Goal: Task Accomplishment & Management: Manage account settings

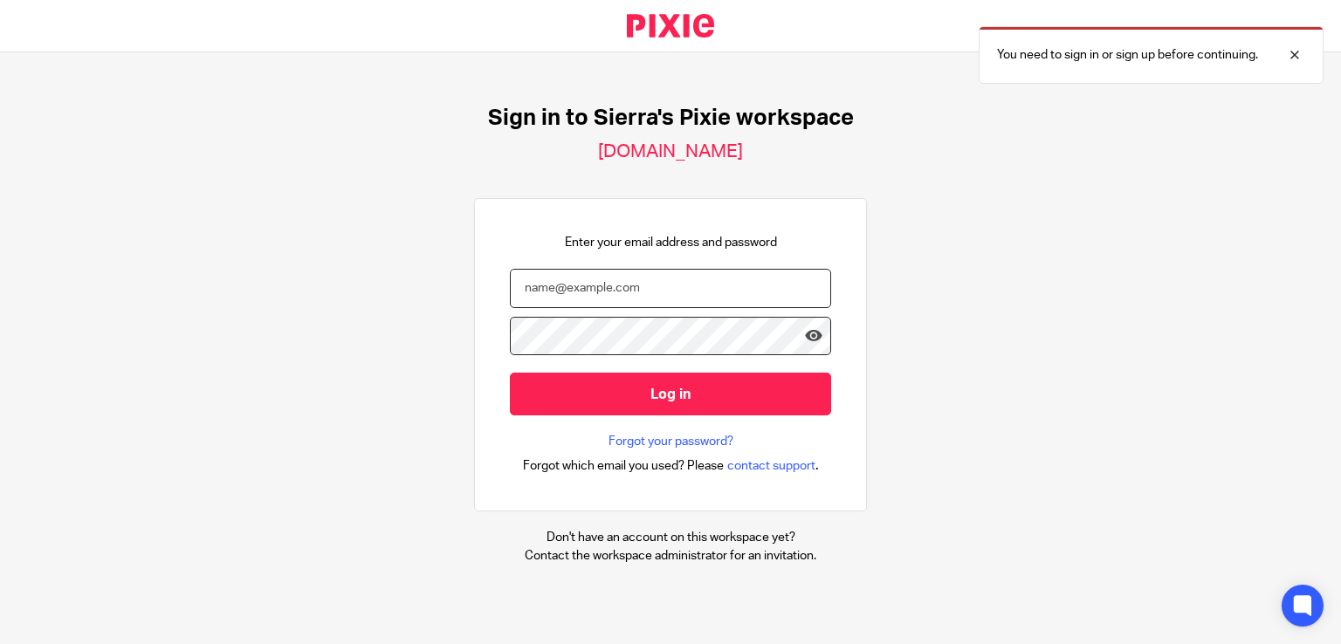
click at [675, 294] on input "email" at bounding box center [670, 288] width 321 height 39
type input "l"
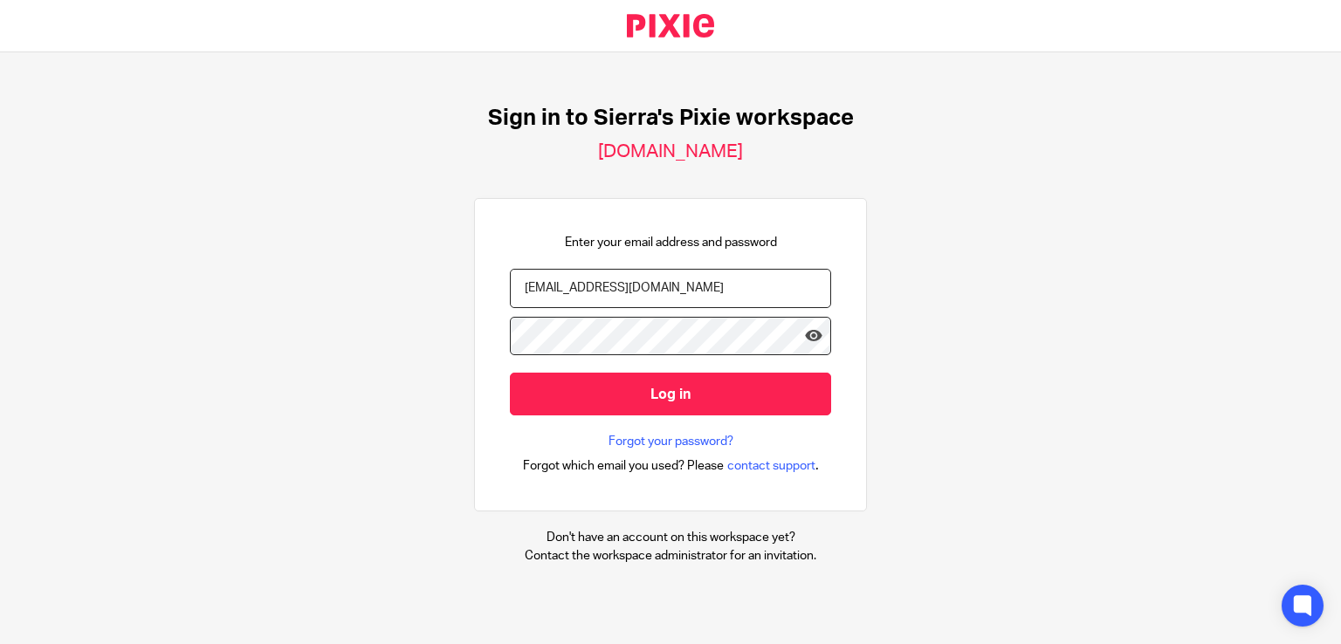
type input "[EMAIL_ADDRESS][DOMAIN_NAME]"
click at [510, 373] on input "Log in" at bounding box center [670, 394] width 321 height 43
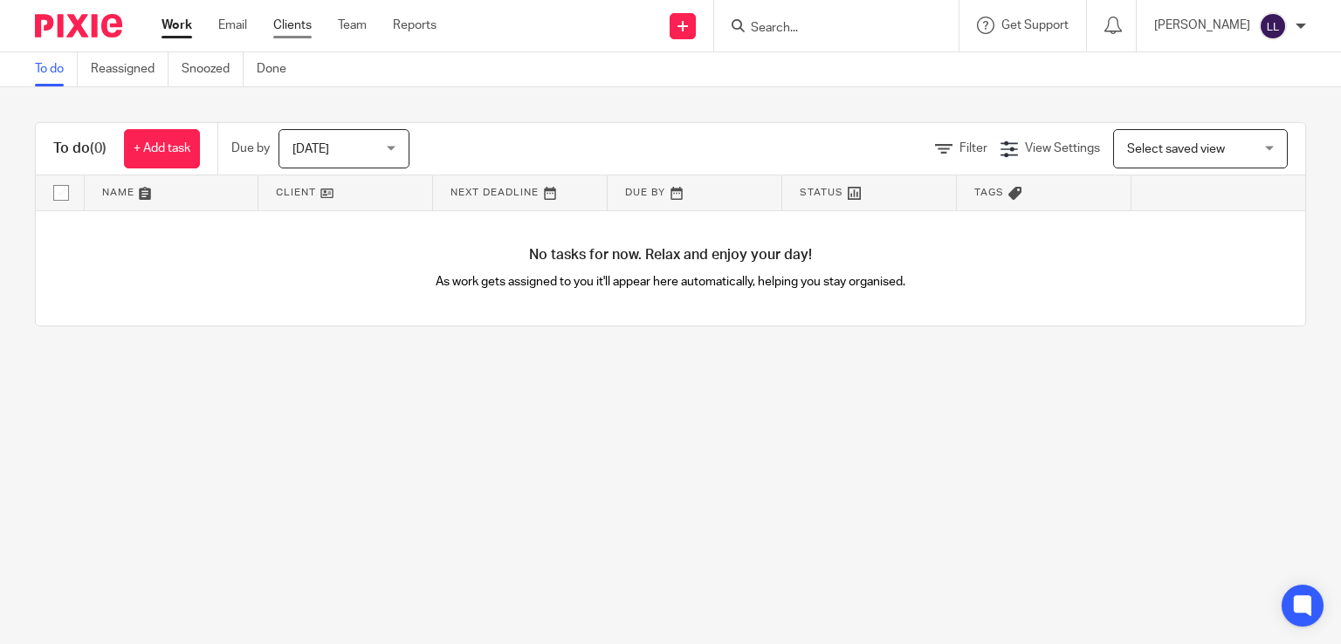
click at [297, 30] on link "Clients" at bounding box center [292, 25] width 38 height 17
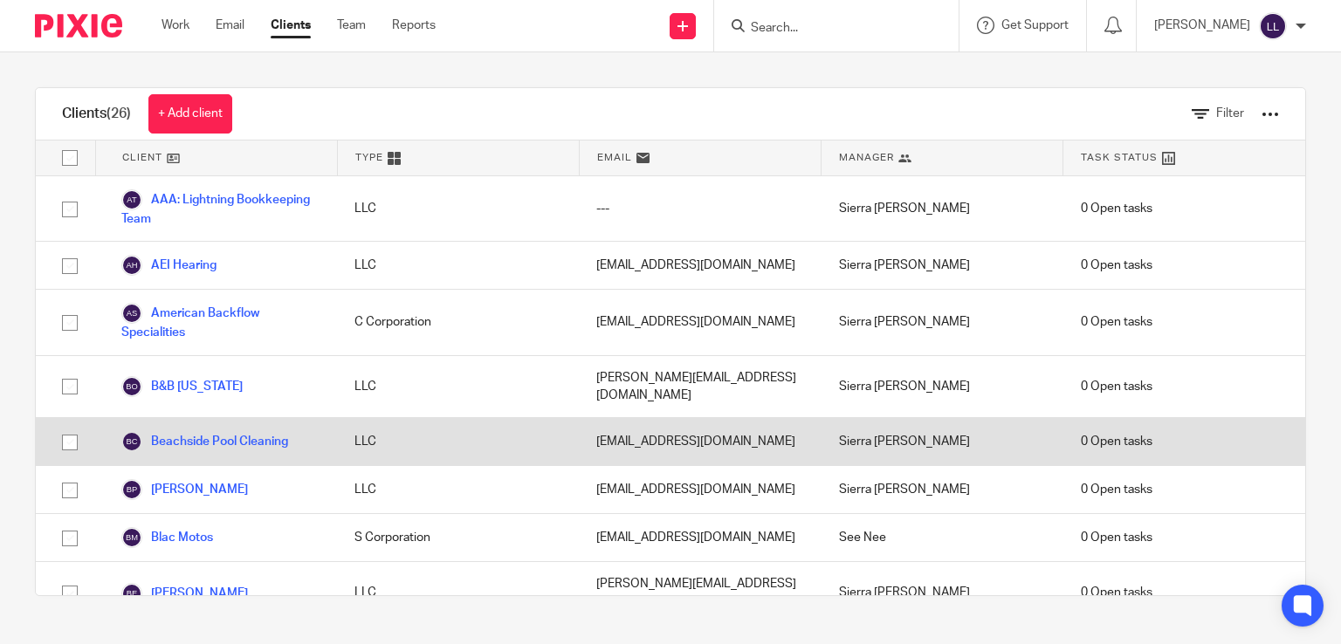
click at [707, 421] on div "beachsidepoolservice760@gmail.com" at bounding box center [700, 441] width 242 height 47
click at [241, 437] on link "Beachside Pool Cleaning" at bounding box center [204, 441] width 167 height 21
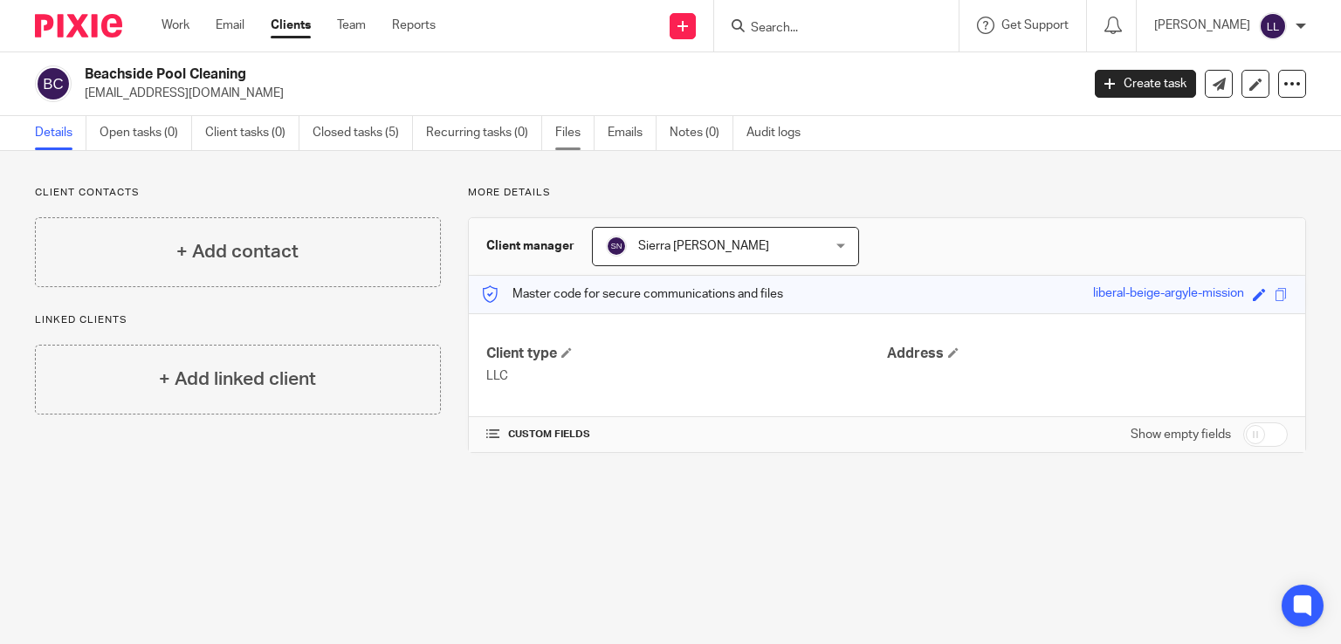
click at [571, 130] on link "Files" at bounding box center [574, 133] width 39 height 34
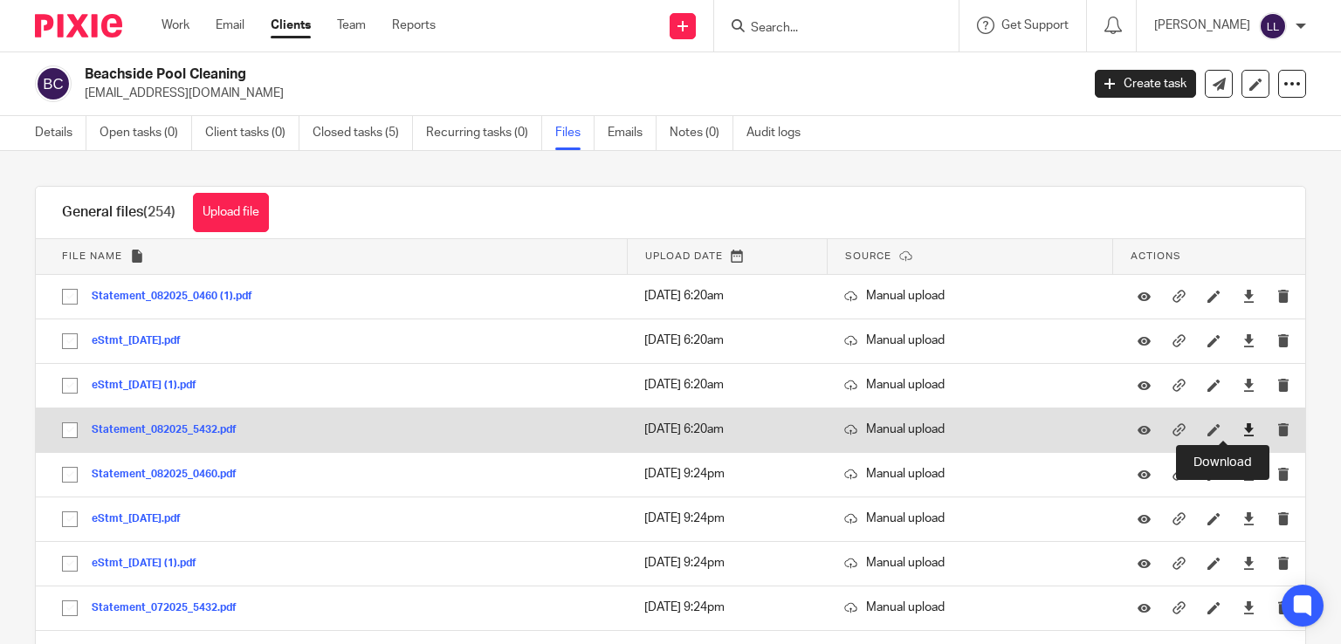
click at [1242, 430] on icon at bounding box center [1248, 429] width 13 height 13
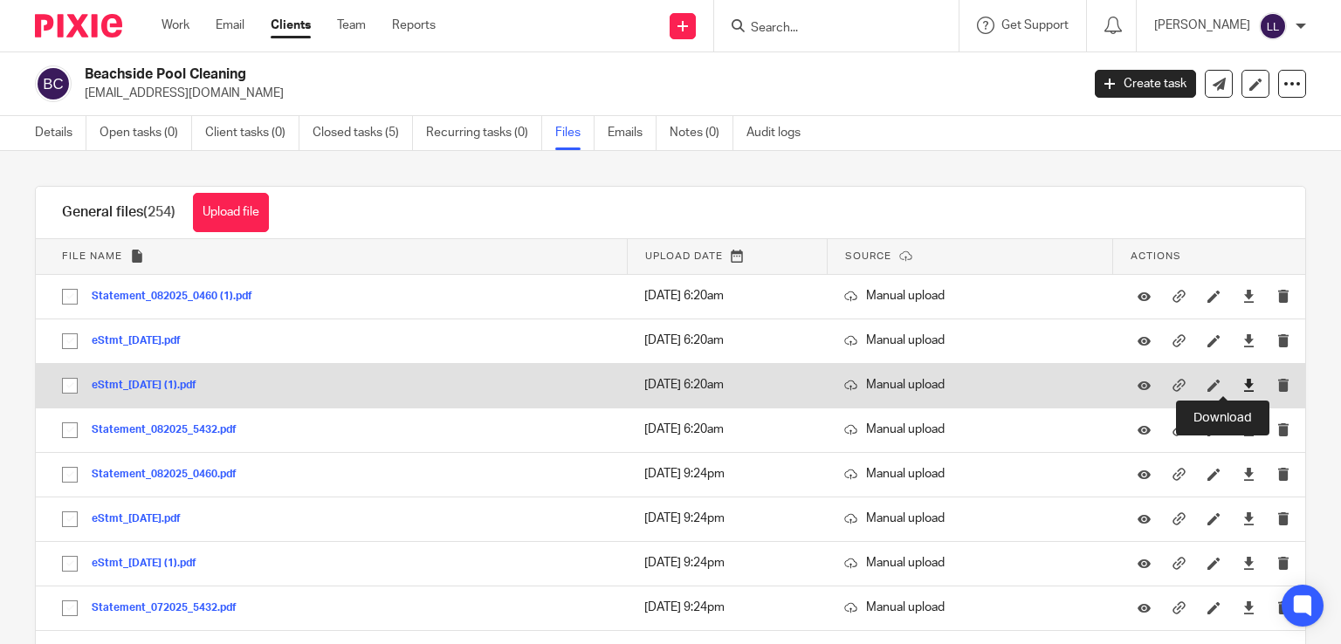
click at [1242, 387] on icon at bounding box center [1248, 385] width 13 height 13
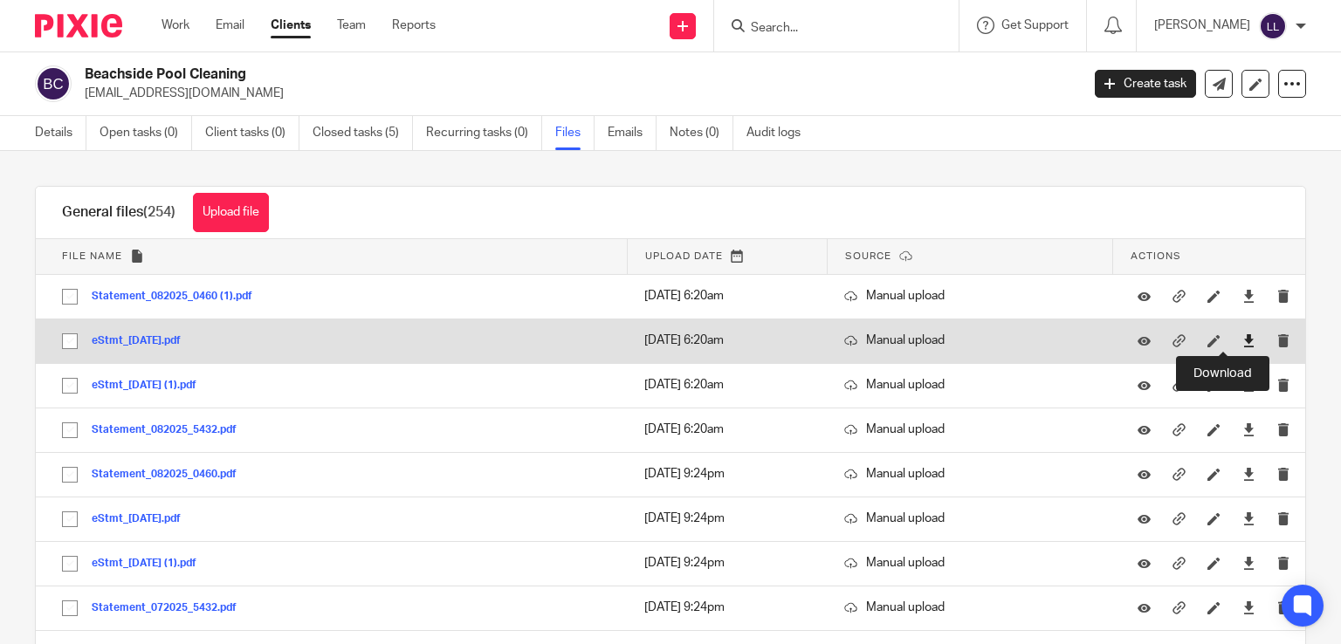
click at [1242, 340] on icon at bounding box center [1248, 340] width 13 height 13
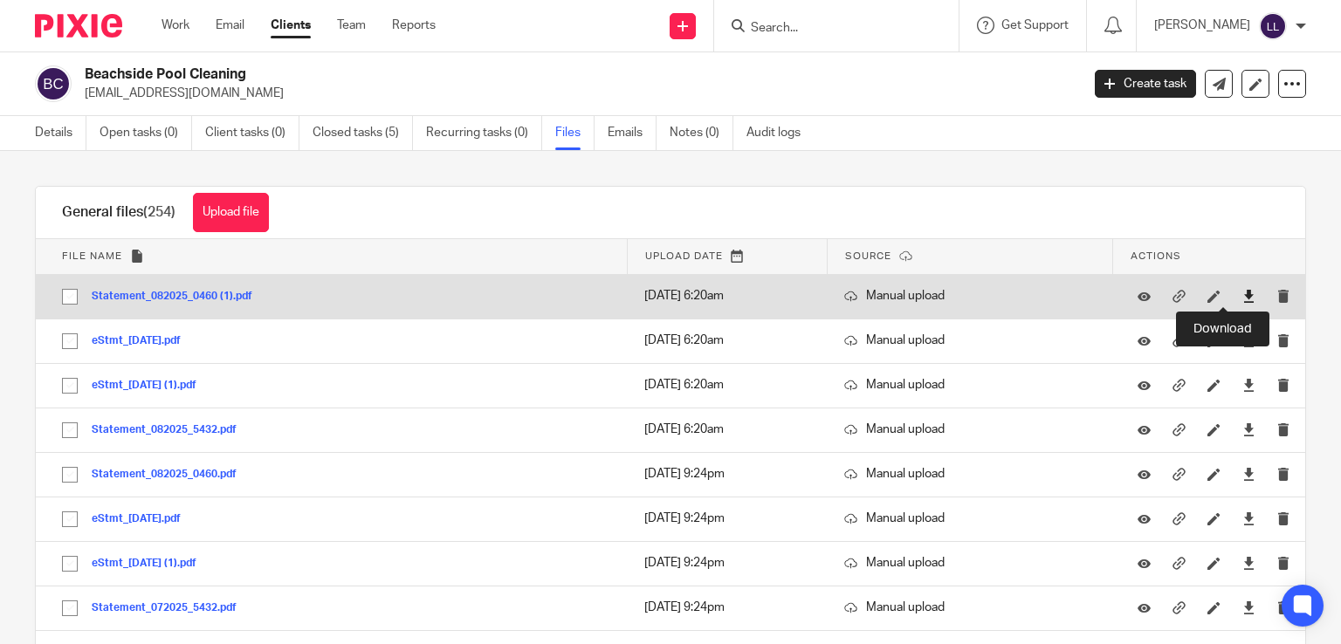
click at [1242, 299] on icon at bounding box center [1248, 296] width 13 height 13
